Goal: Find specific page/section: Find specific page/section

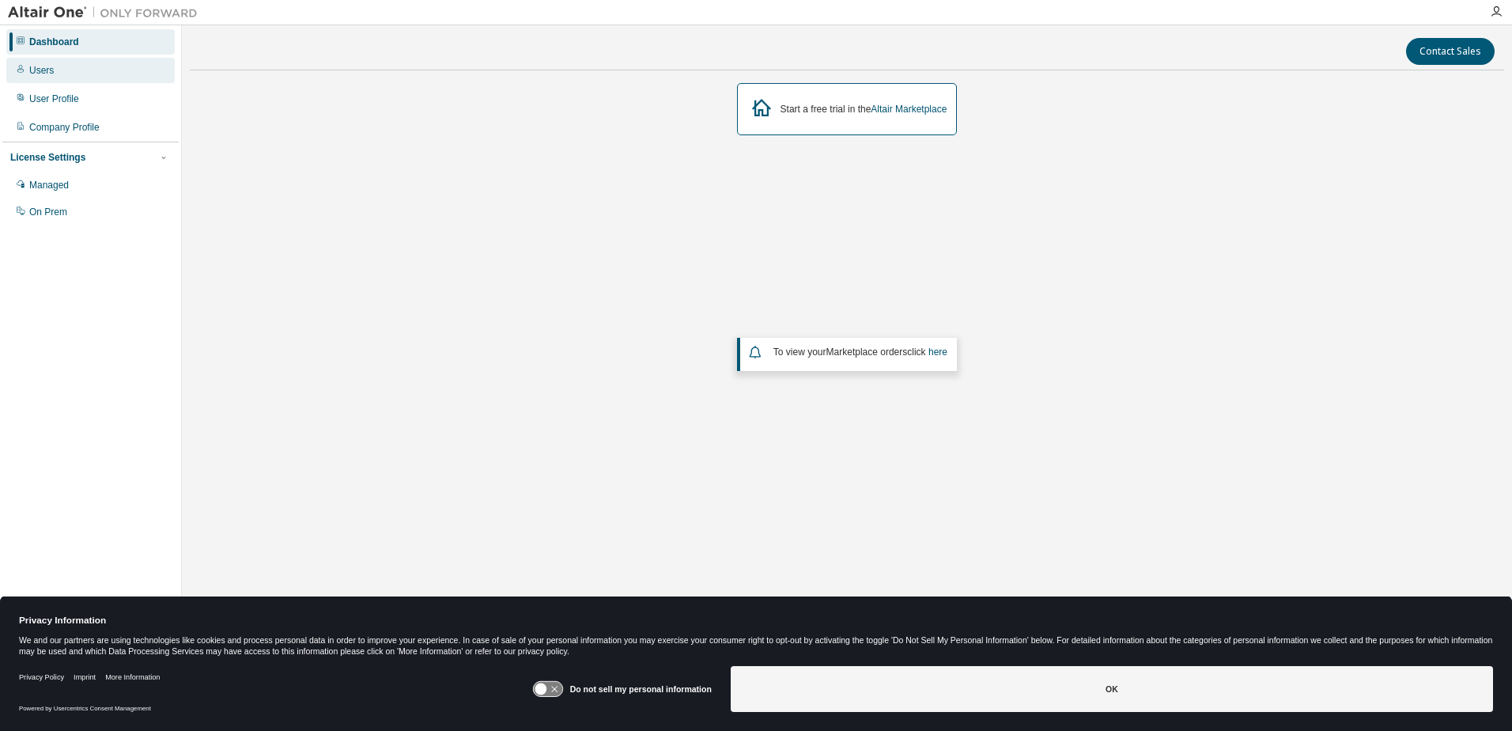
click at [46, 74] on div "Users" at bounding box center [41, 70] width 25 height 13
